Goal: Information Seeking & Learning: Check status

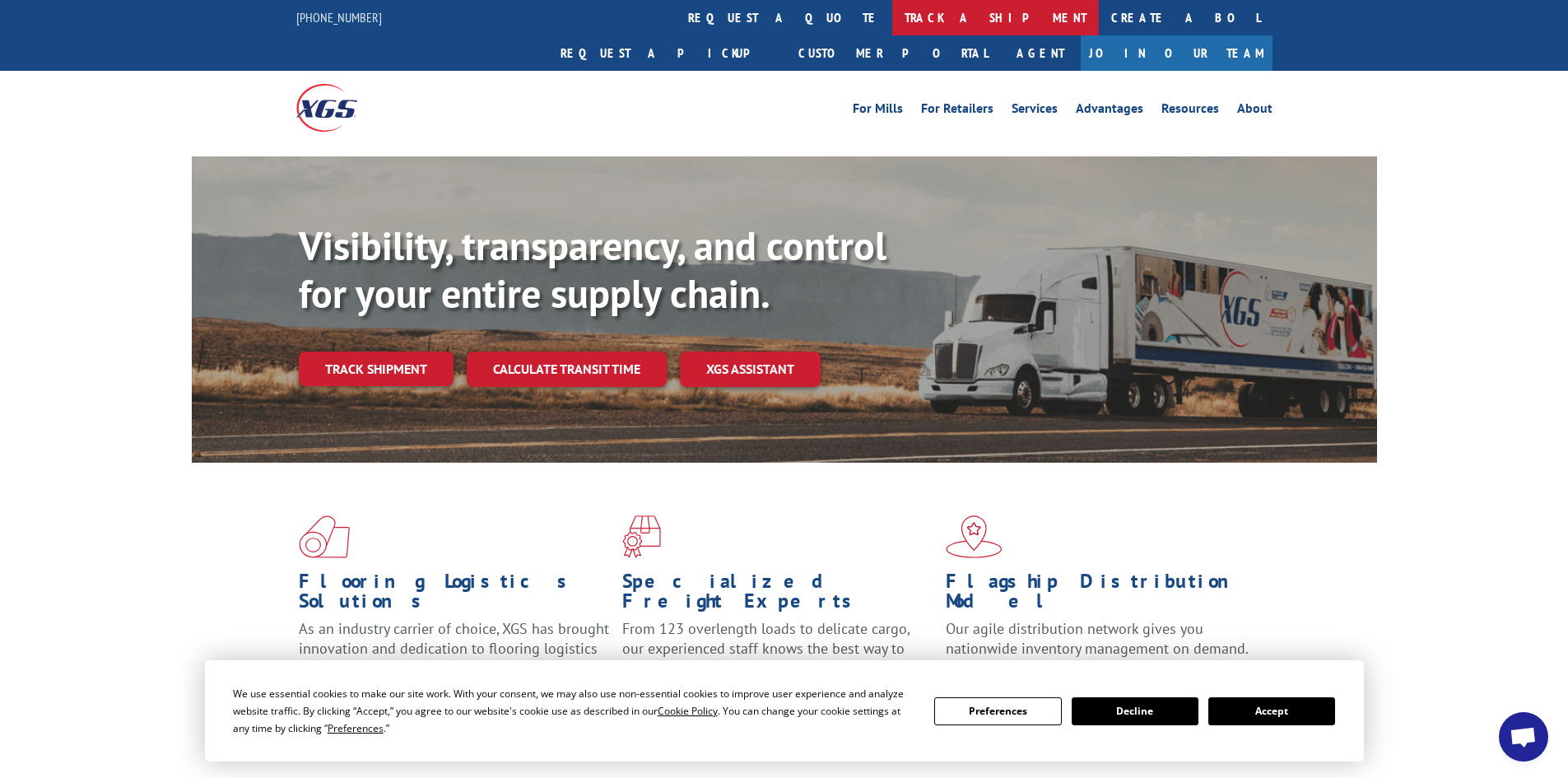
click at [893, 18] on link "track a shipment" at bounding box center [995, 18] width 206 height 36
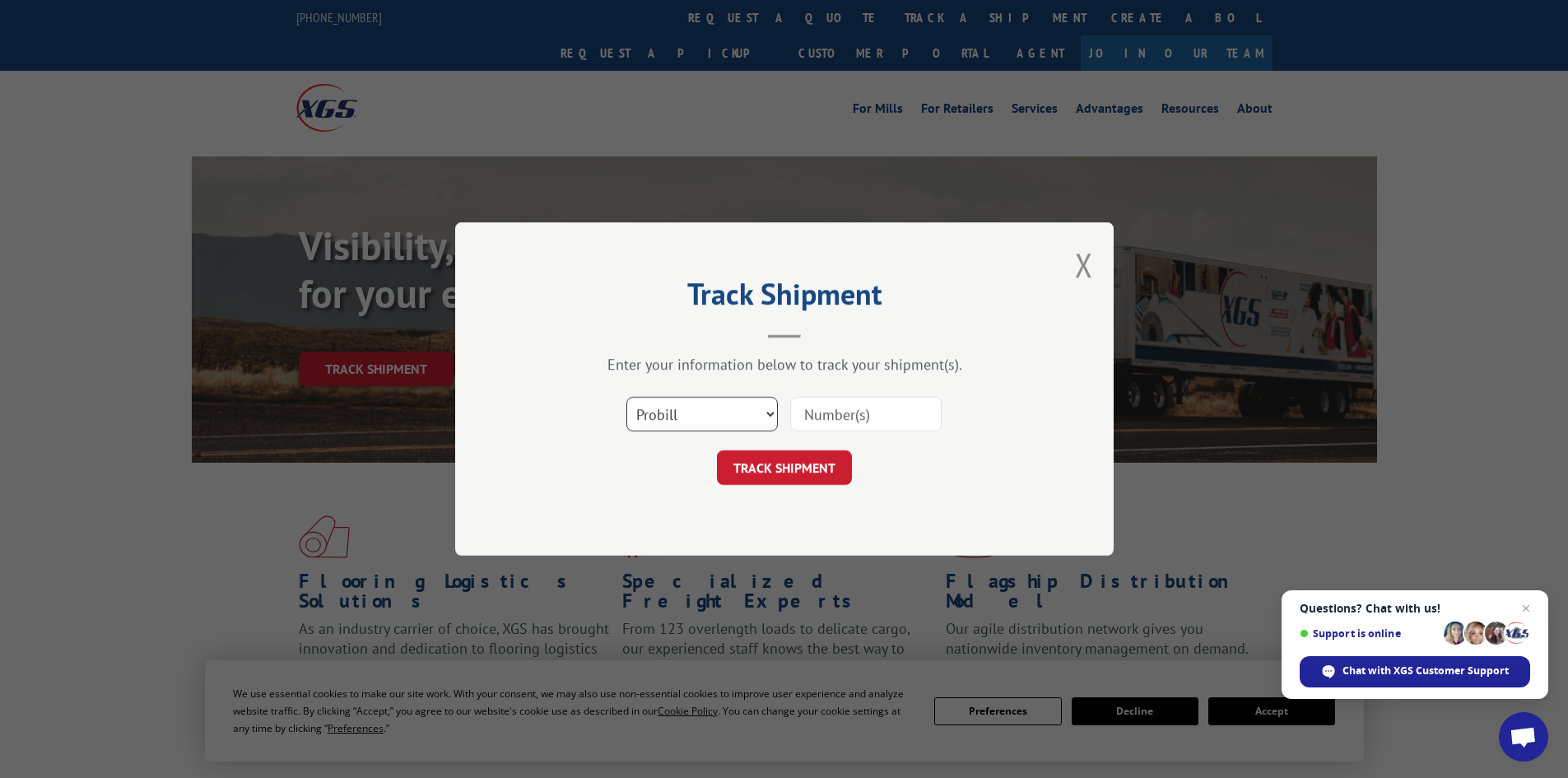
click at [711, 424] on select "Select category... Probill BOL PO" at bounding box center [702, 414] width 151 height 35
click at [627, 397] on select "Select category... Probill BOL PO" at bounding box center [702, 414] width 151 height 35
click at [903, 424] on input at bounding box center [865, 414] width 151 height 35
paste input "Xpress Global Systems"
type input "Xpress Global Systems"
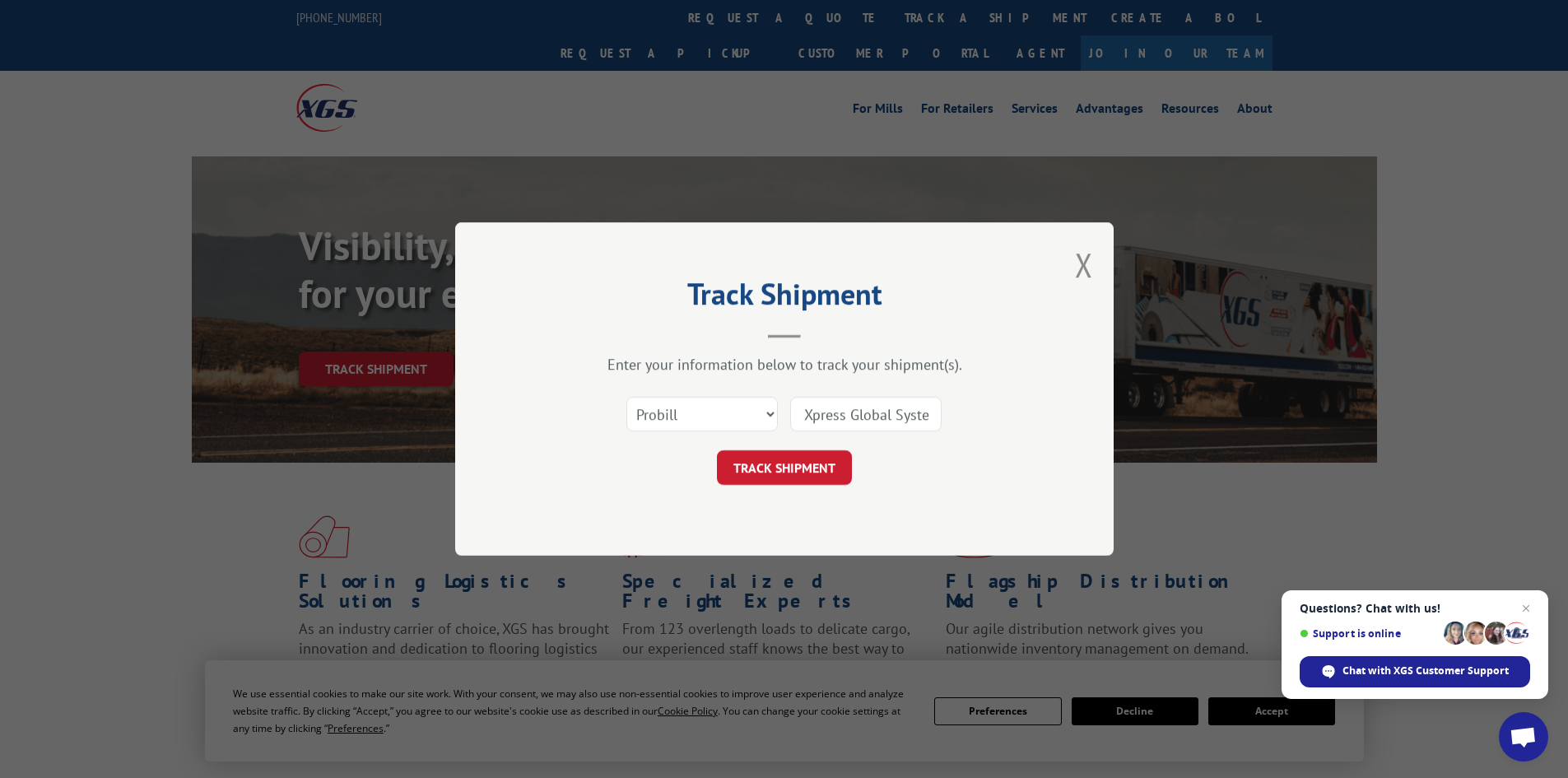
scroll to position [0, 18]
click at [865, 409] on input "Xpress Global Systems" at bounding box center [865, 414] width 151 height 35
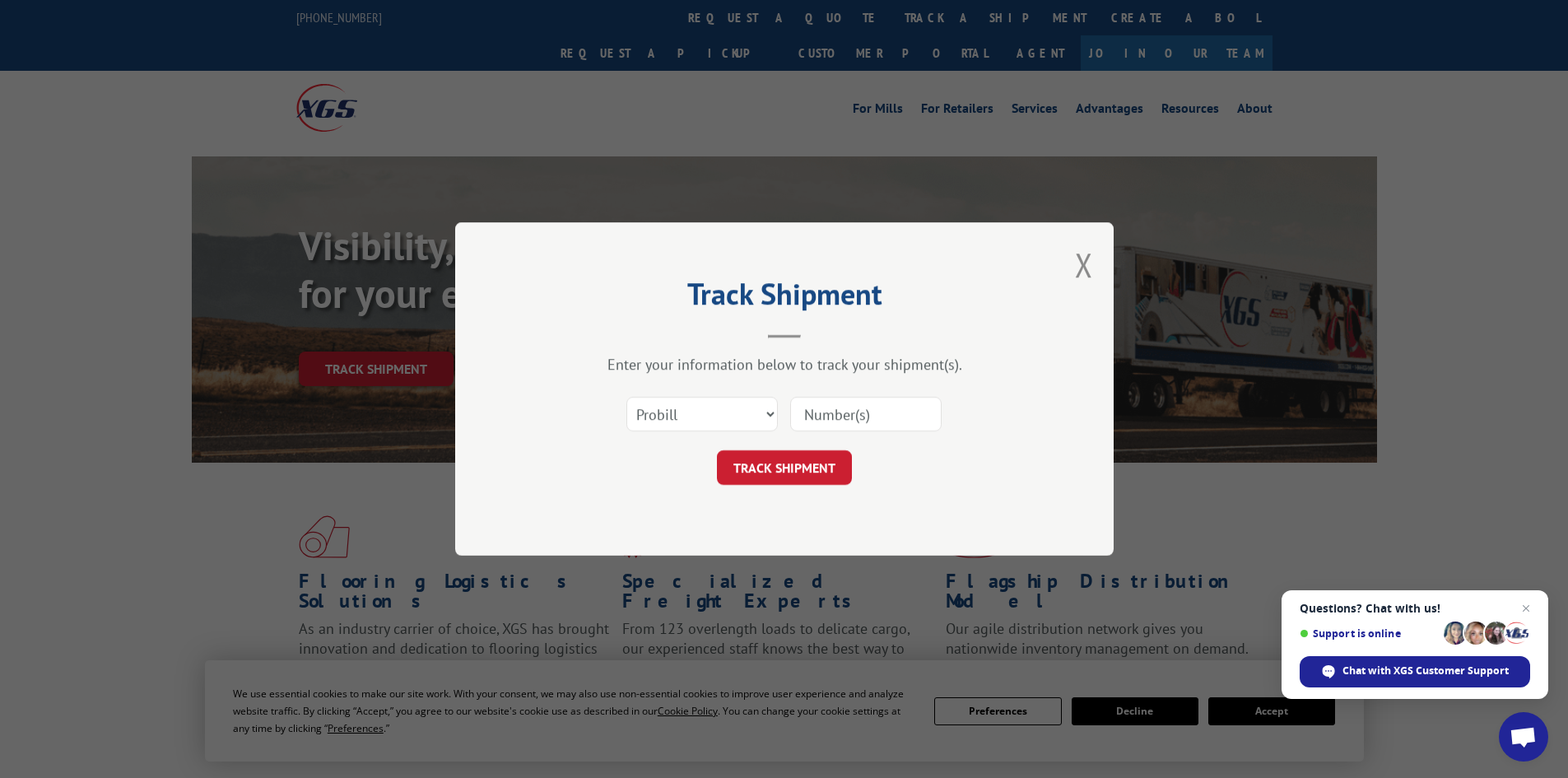
paste input "r 17442910"
click at [816, 408] on input "r 17442910" at bounding box center [865, 414] width 151 height 35
type input "17442910"
click at [818, 474] on button "TRACK SHIPMENT" at bounding box center [784, 467] width 135 height 35
